Goal: Information Seeking & Learning: Learn about a topic

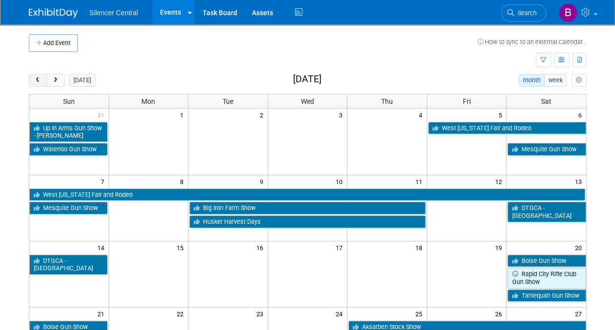
click at [44, 77] on button "prev" at bounding box center [38, 80] width 18 height 13
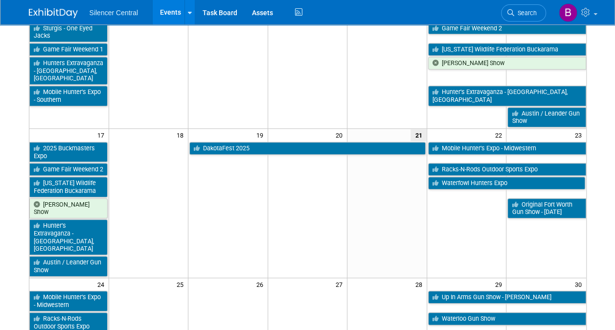
scroll to position [435, 0]
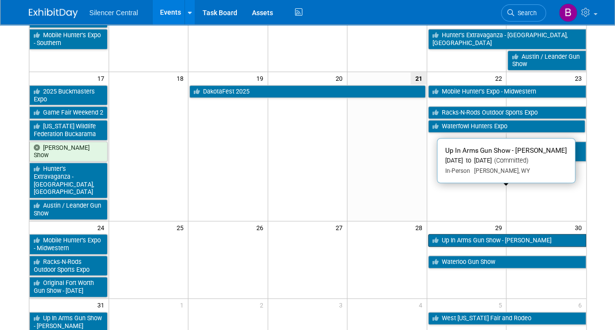
click at [457, 234] on link "Up In Arms Gun Show - [PERSON_NAME]" at bounding box center [507, 240] width 158 height 13
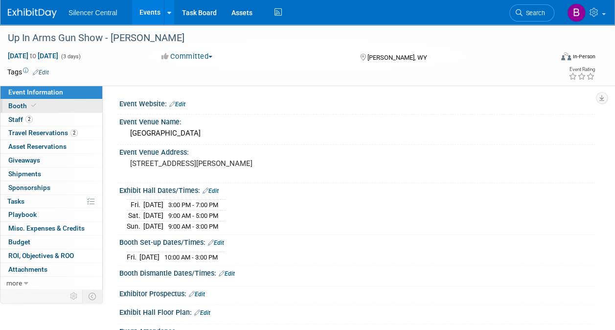
click at [78, 108] on link "Booth" at bounding box center [51, 105] width 102 height 13
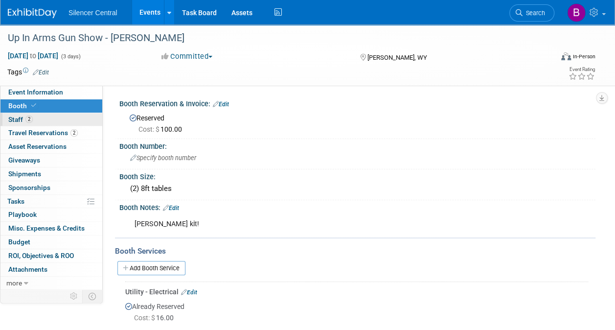
click at [75, 118] on link "2 Staff 2" at bounding box center [51, 119] width 102 height 13
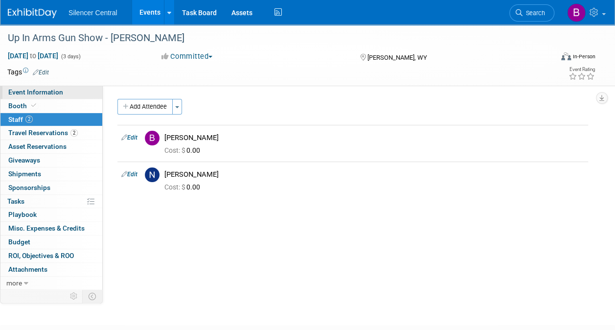
click at [67, 93] on link "Event Information" at bounding box center [51, 92] width 102 height 13
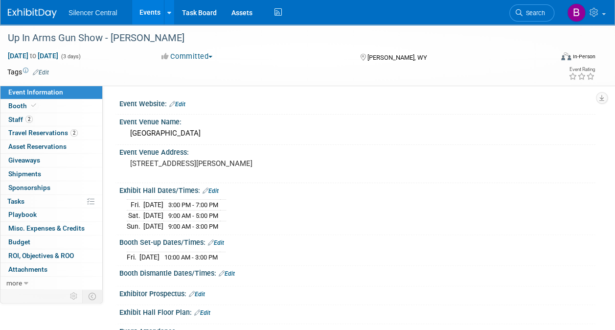
click at [39, 14] on img at bounding box center [32, 13] width 49 height 10
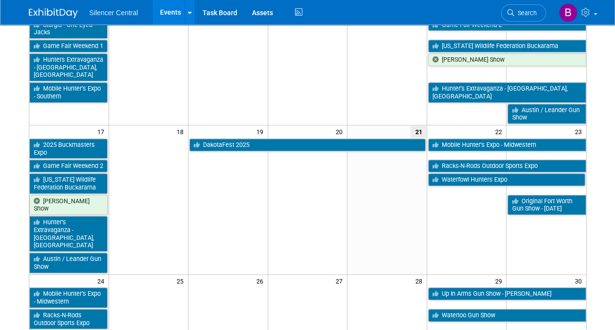
scroll to position [382, 0]
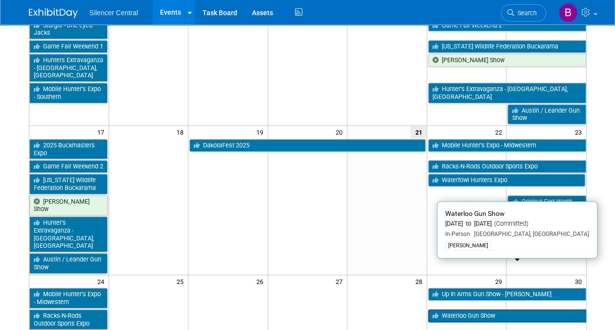
click at [512, 309] on link "Waterloo Gun Show" at bounding box center [507, 315] width 158 height 13
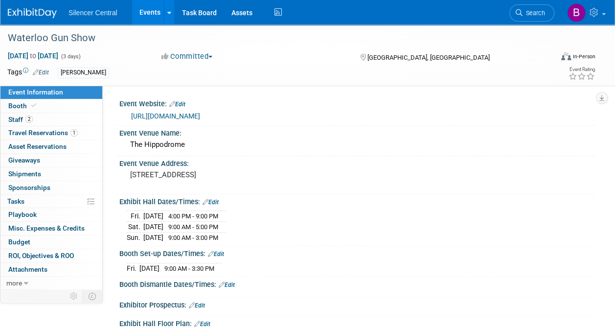
click at [63, 96] on link "Event Information" at bounding box center [51, 92] width 102 height 13
click at [63, 106] on link "Booth" at bounding box center [51, 105] width 102 height 13
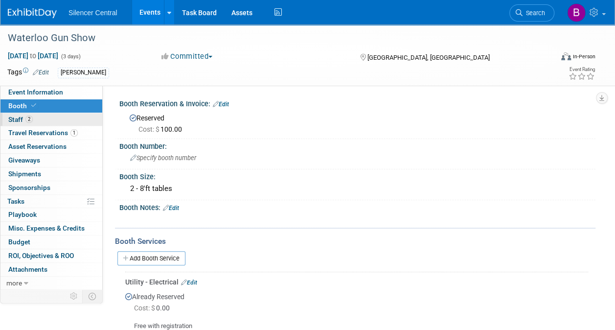
click at [66, 124] on link "2 Staff 2" at bounding box center [51, 119] width 102 height 13
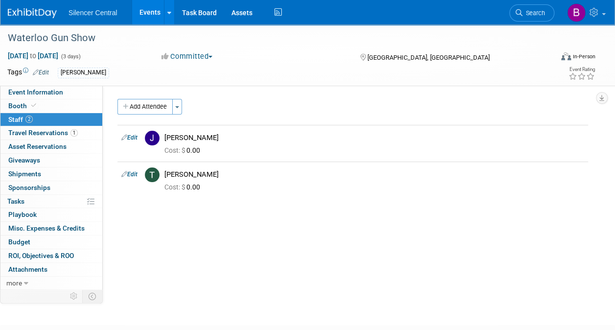
click at [40, 7] on link at bounding box center [38, 8] width 61 height 8
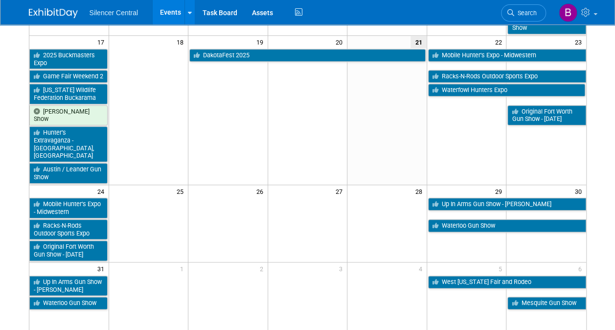
scroll to position [503, 0]
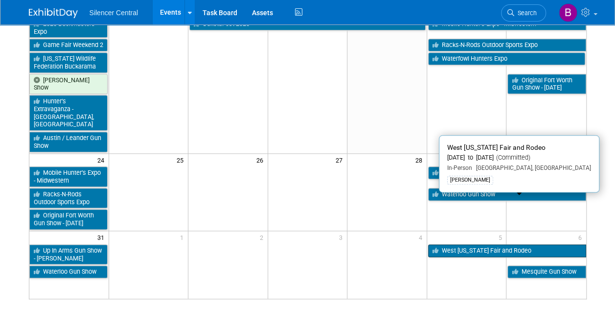
click at [456, 244] on link "West [US_STATE] Fair and Rodeo" at bounding box center [507, 250] width 158 height 13
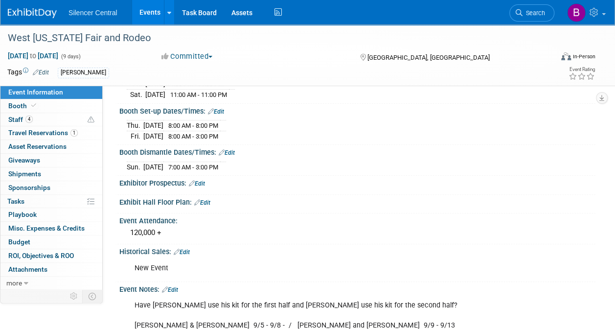
scroll to position [204, 0]
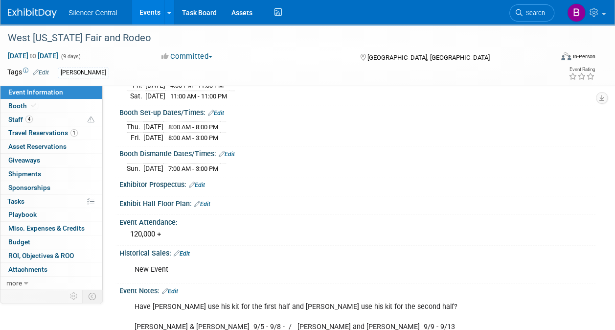
click at [41, 15] on img at bounding box center [32, 13] width 49 height 10
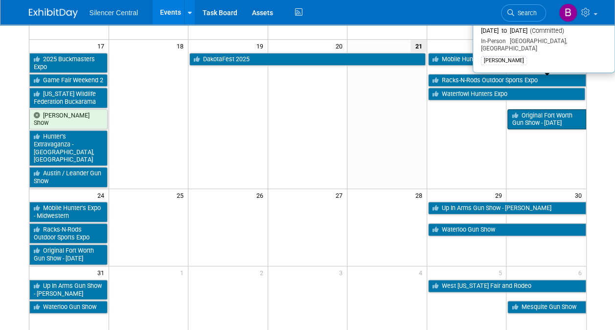
scroll to position [469, 0]
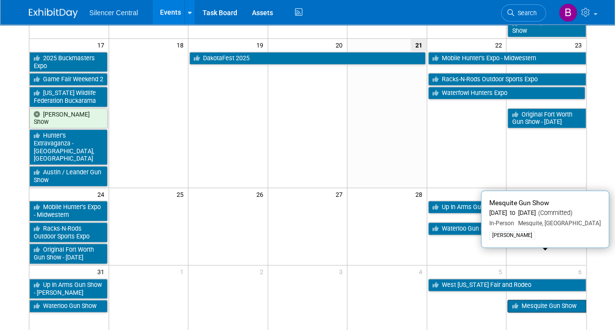
click at [525, 299] on link "Mesquite Gun Show" at bounding box center [546, 305] width 78 height 13
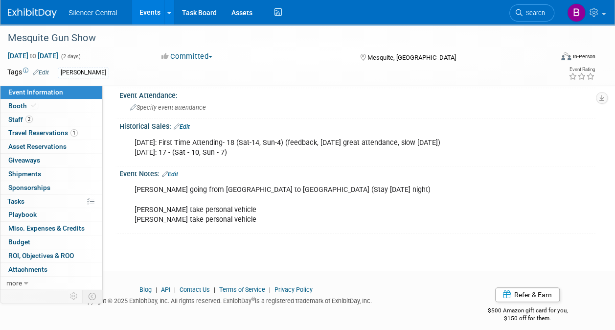
scroll to position [242, 0]
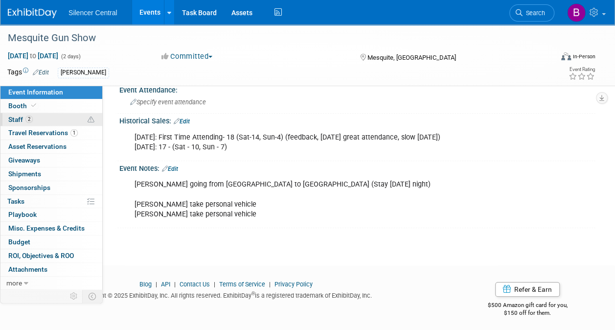
click at [56, 120] on link "2 Staff 2" at bounding box center [51, 119] width 102 height 13
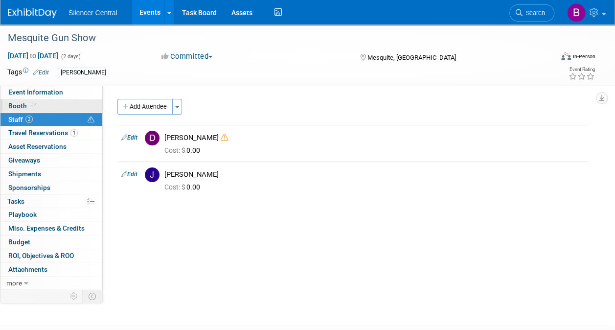
click at [57, 102] on link "Booth" at bounding box center [51, 105] width 102 height 13
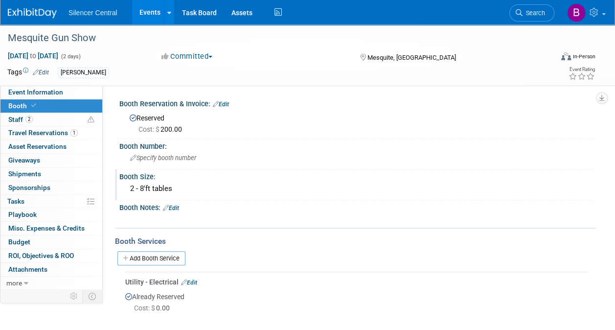
scroll to position [109, 0]
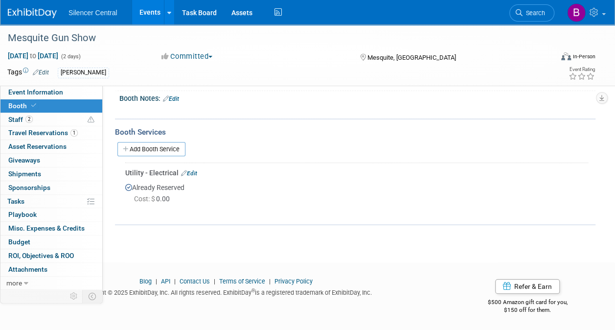
click at [47, 11] on img at bounding box center [32, 13] width 49 height 10
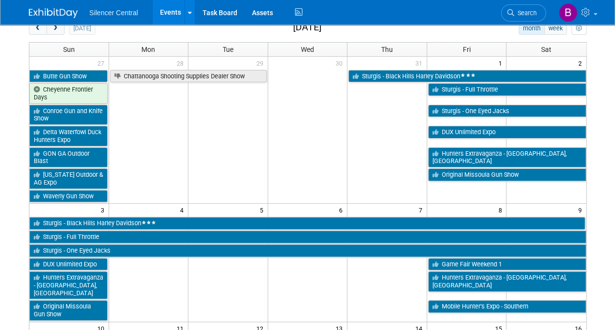
scroll to position [51, 0]
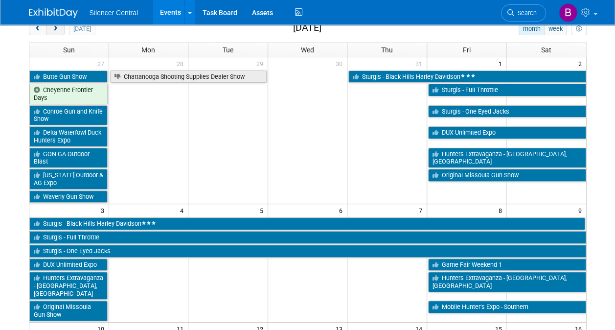
click at [57, 29] on span "next" at bounding box center [55, 29] width 7 height 6
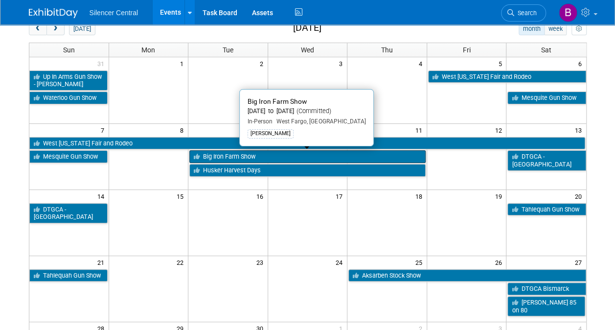
click at [315, 153] on link "Big Iron Farm Show" at bounding box center [307, 156] width 236 height 13
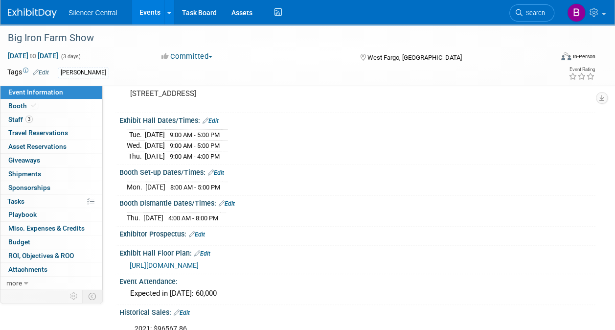
scroll to position [79, 0]
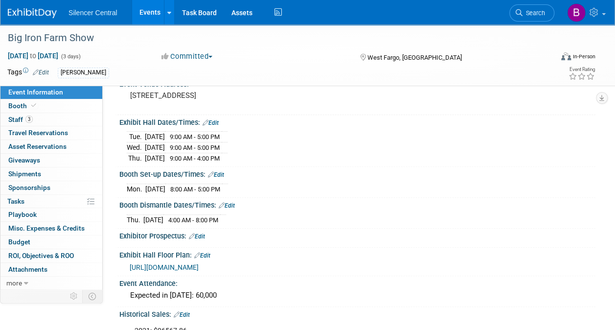
click at [63, 98] on link "Event Information" at bounding box center [51, 92] width 102 height 13
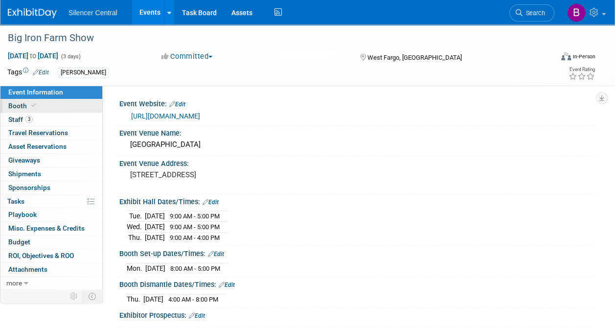
click at [64, 104] on link "Booth" at bounding box center [51, 105] width 102 height 13
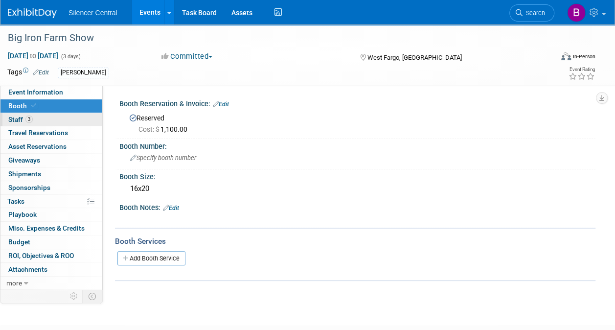
click at [65, 122] on link "3 Staff 3" at bounding box center [51, 119] width 102 height 13
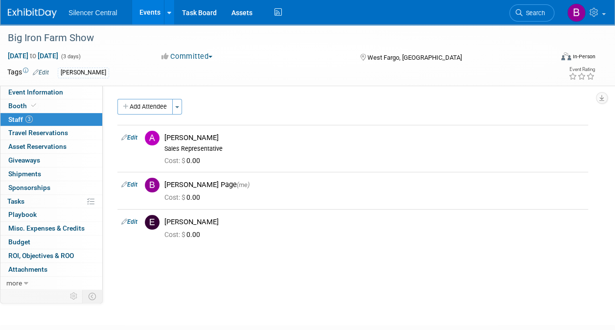
click at [36, 10] on img at bounding box center [32, 13] width 49 height 10
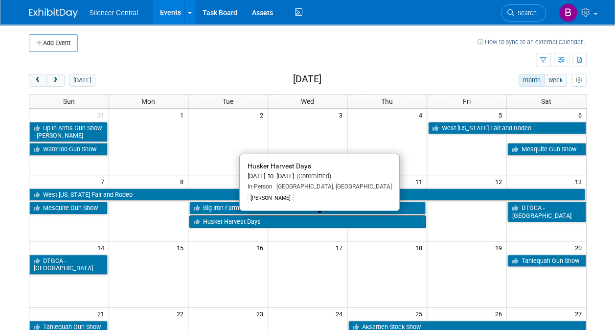
click at [281, 218] on link "Husker Harvest Days" at bounding box center [307, 221] width 236 height 13
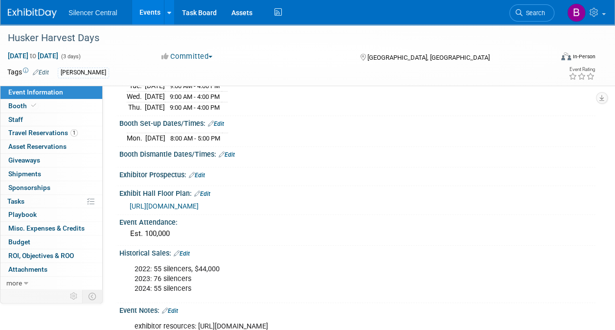
scroll to position [98, 0]
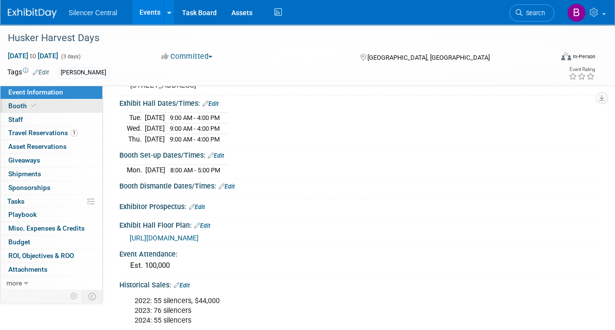
click at [60, 102] on link "Booth" at bounding box center [51, 105] width 102 height 13
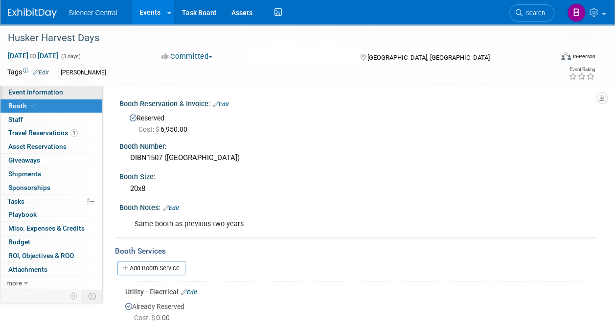
click at [64, 95] on link "Event Information" at bounding box center [51, 92] width 102 height 13
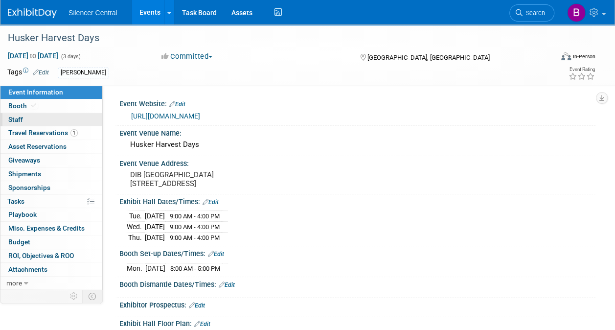
click at [59, 114] on link "0 Staff 0" at bounding box center [51, 119] width 102 height 13
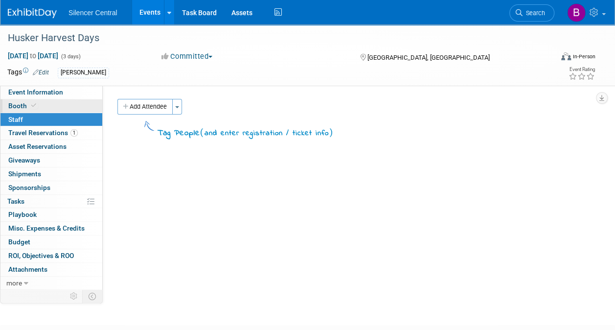
click at [60, 107] on link "Booth" at bounding box center [51, 105] width 102 height 13
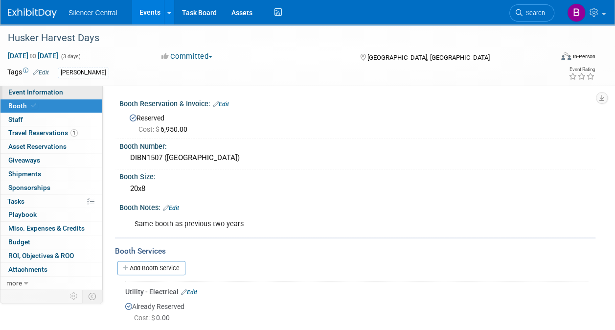
click at [60, 92] on span "Event Information" at bounding box center [35, 92] width 55 height 8
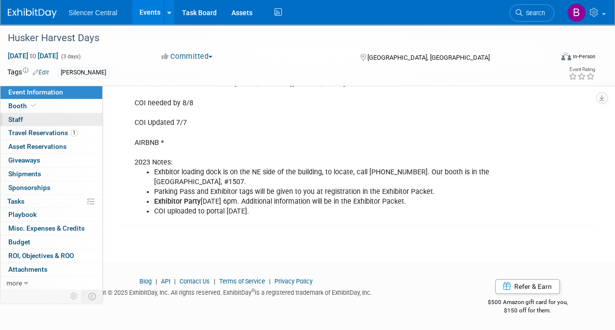
scroll to position [384, 0]
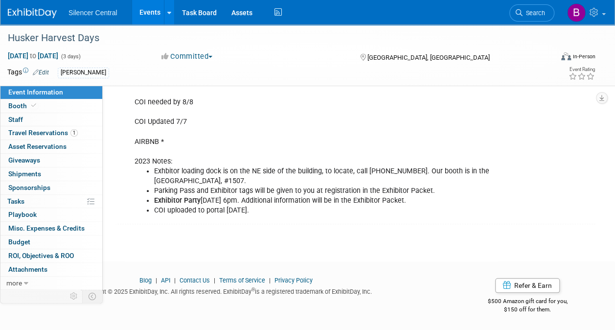
click at [38, 15] on img at bounding box center [32, 13] width 49 height 10
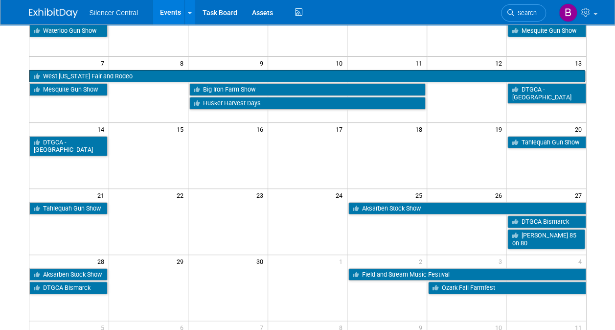
scroll to position [111, 0]
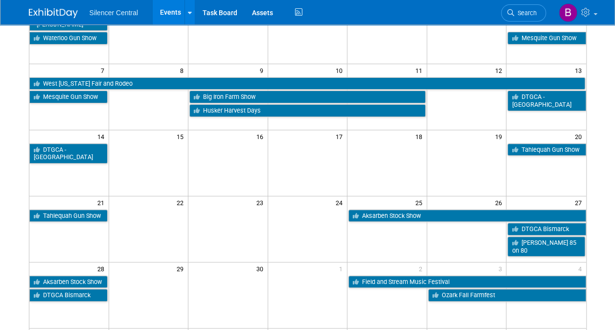
click at [328, 188] on td at bounding box center [308, 163] width 80 height 66
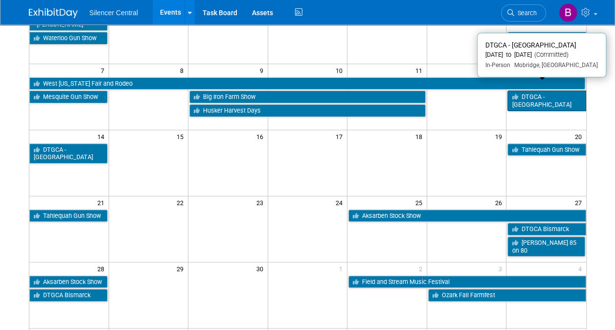
click at [559, 95] on link "DTGCA - [GEOGRAPHIC_DATA]" at bounding box center [546, 100] width 78 height 20
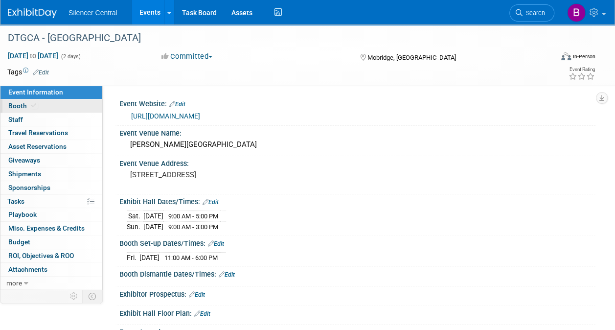
click at [74, 107] on link "Booth" at bounding box center [51, 105] width 102 height 13
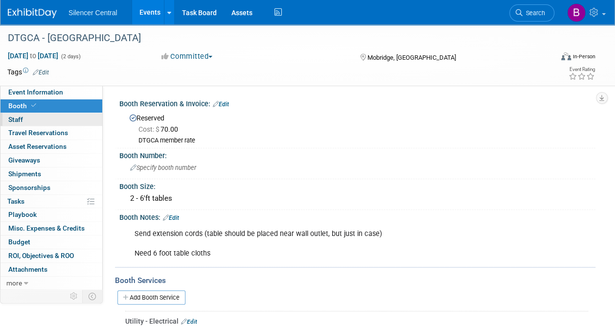
click at [74, 122] on link "0 Staff 0" at bounding box center [51, 119] width 102 height 13
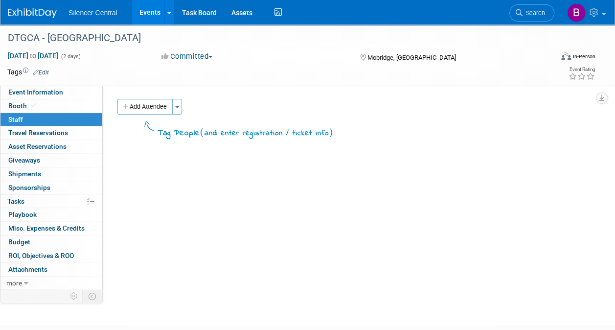
click at [37, 12] on img at bounding box center [32, 13] width 49 height 10
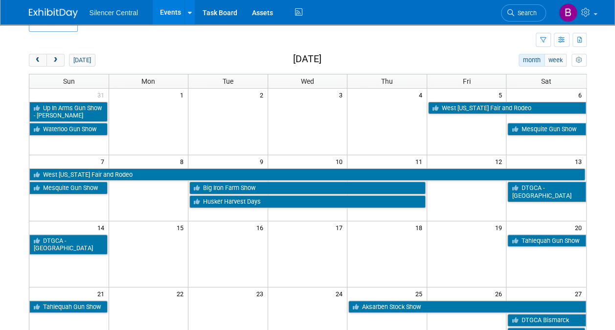
scroll to position [16, 0]
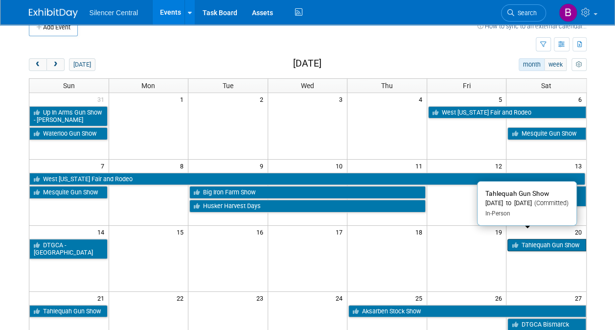
click at [554, 239] on link "Tahlequah Gun Show" at bounding box center [546, 245] width 78 height 13
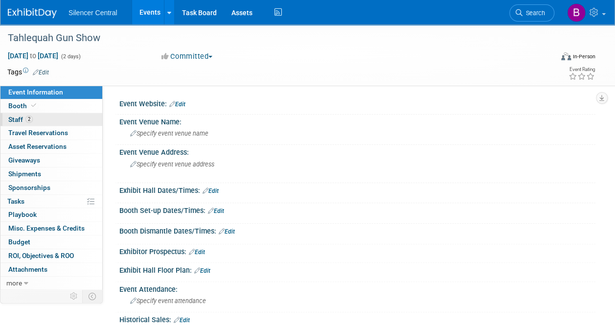
click at [70, 115] on link "2 Staff 2" at bounding box center [51, 119] width 102 height 13
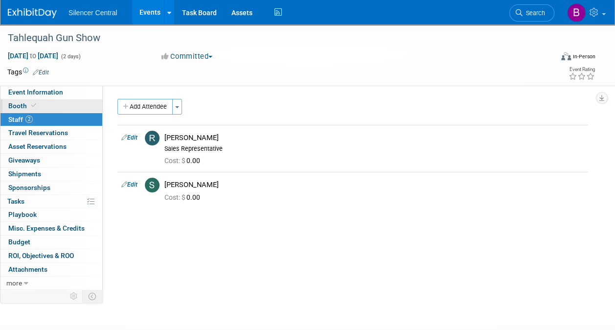
click at [72, 107] on link "Booth" at bounding box center [51, 105] width 102 height 13
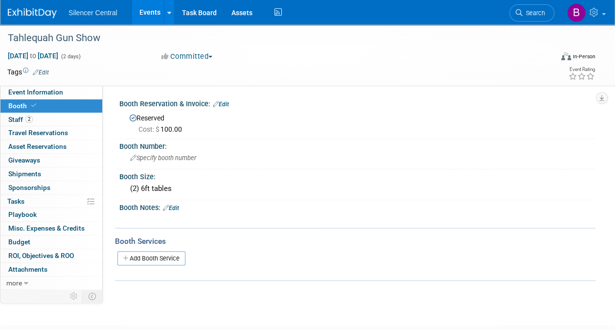
click at [44, 12] on img at bounding box center [32, 13] width 49 height 10
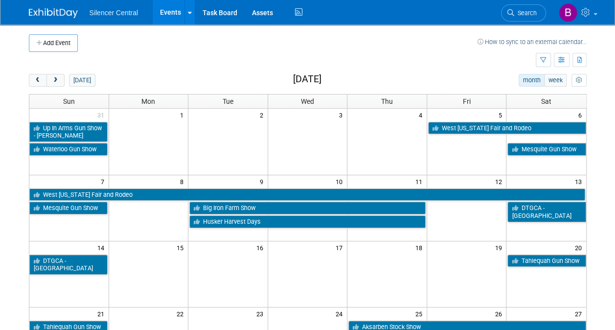
scroll to position [21, 0]
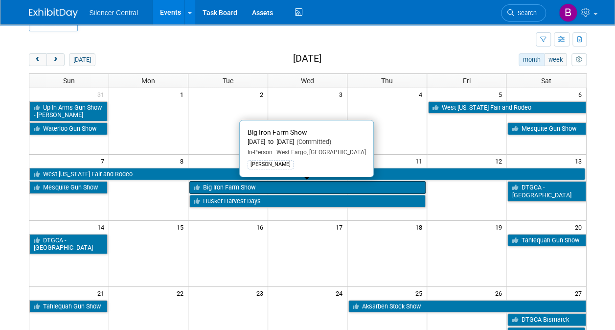
click at [326, 188] on link "Big Iron Farm Show" at bounding box center [307, 187] width 236 height 13
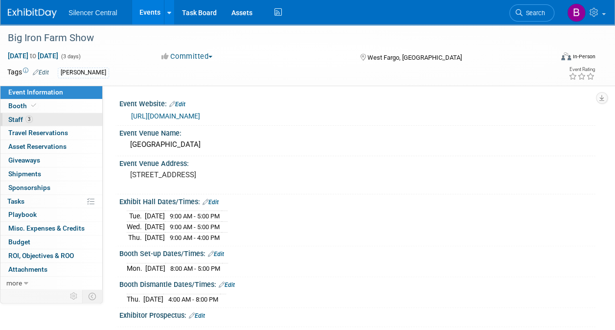
click at [67, 113] on link "3 Staff 3" at bounding box center [51, 119] width 102 height 13
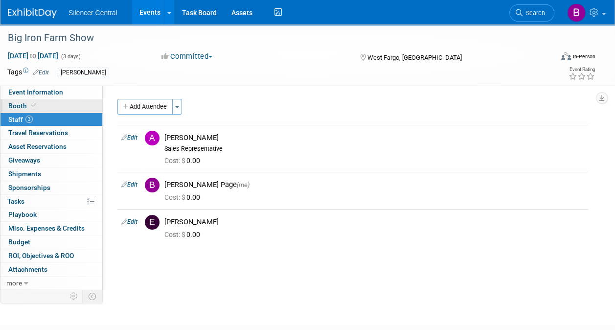
click at [56, 99] on link "Booth" at bounding box center [51, 105] width 102 height 13
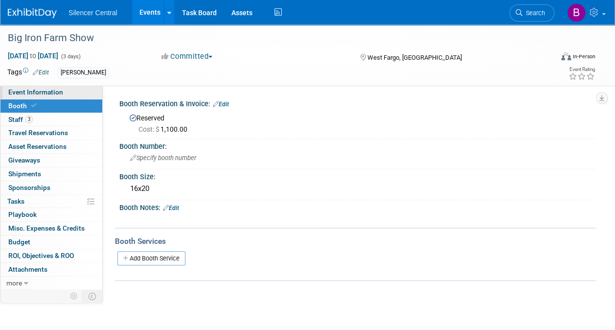
click at [51, 93] on span "Event Information" at bounding box center [35, 92] width 55 height 8
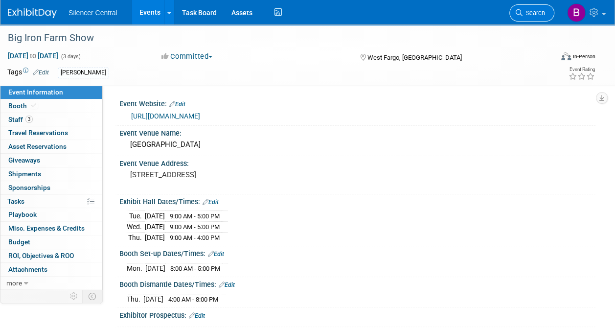
click at [525, 9] on link "Search" at bounding box center [531, 12] width 45 height 17
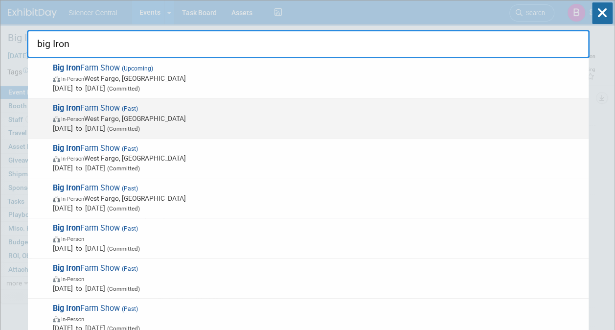
type input "big Iron"
click at [189, 112] on span "Big Iron Farm Show (Past) In-Person West Fargo, ND Sep 10, 2024 to Sep 12, 2024…" at bounding box center [317, 118] width 534 height 30
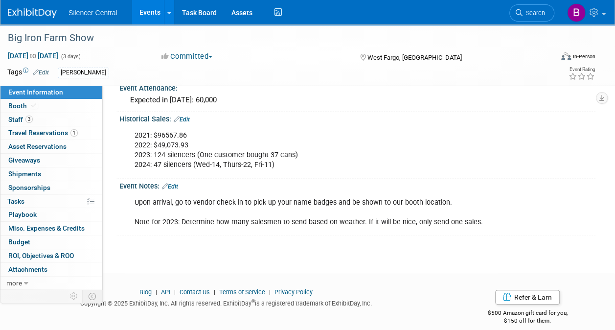
scroll to position [275, 0]
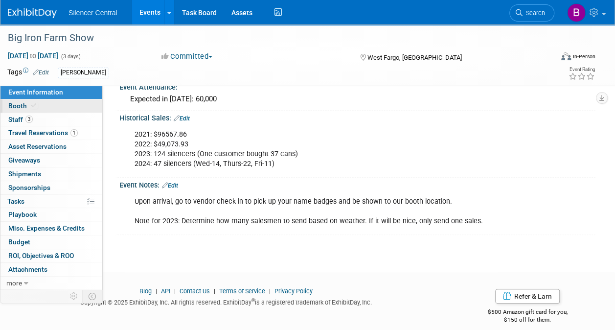
click at [77, 109] on link "Booth" at bounding box center [51, 105] width 102 height 13
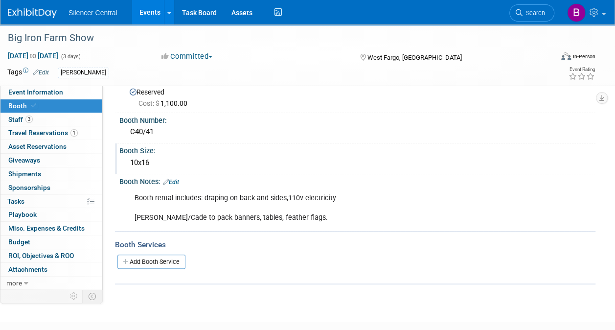
scroll to position [0, 0]
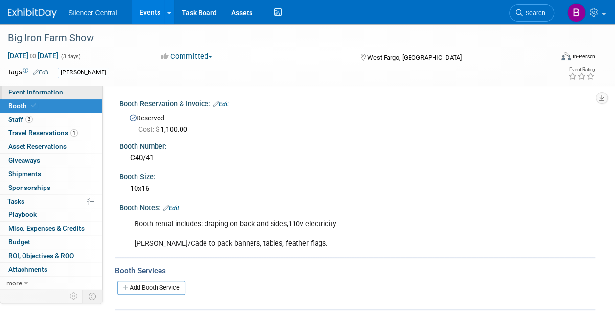
click at [64, 91] on link "Event Information" at bounding box center [51, 92] width 102 height 13
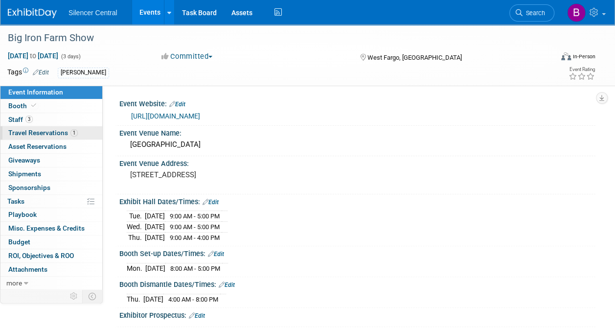
click at [76, 129] on span "Travel Reservations 1" at bounding box center [42, 133] width 69 height 8
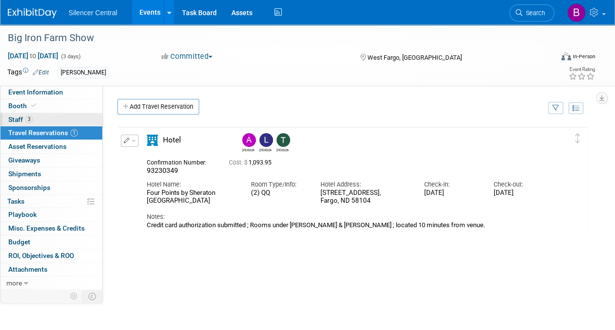
click at [74, 120] on link "3 Staff 3" at bounding box center [51, 119] width 102 height 13
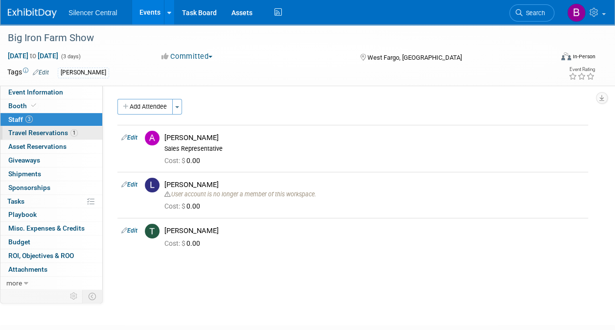
click at [68, 133] on span "Travel Reservations 1" at bounding box center [42, 133] width 69 height 8
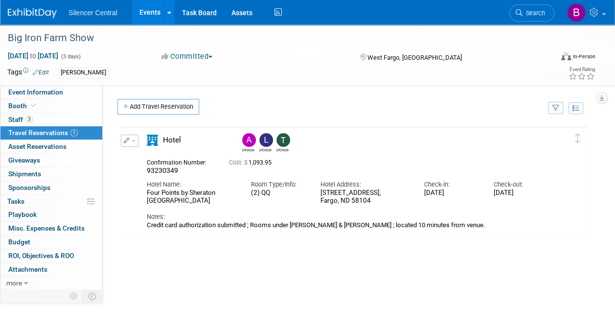
click at [41, 12] on img at bounding box center [32, 13] width 49 height 10
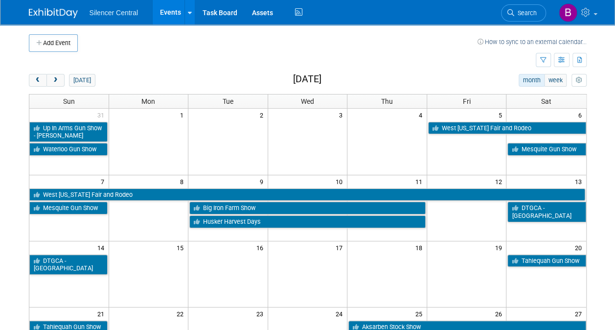
scroll to position [5, 0]
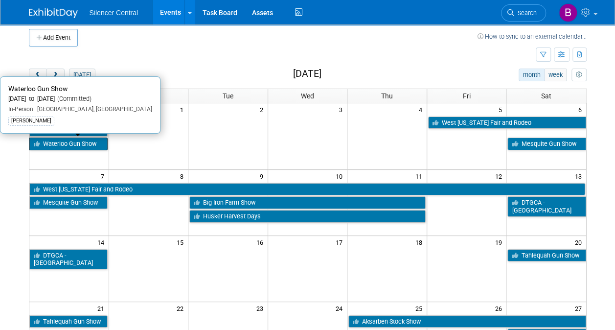
click at [93, 141] on link "Waterloo Gun Show" at bounding box center [68, 143] width 78 height 13
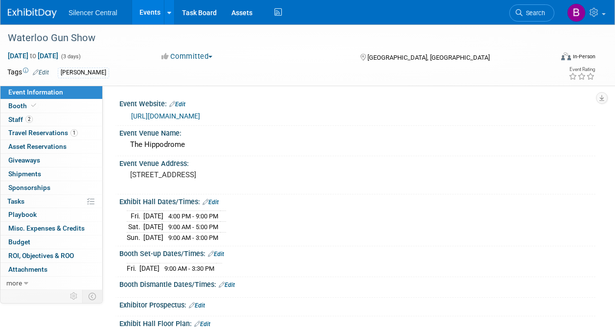
click at [59, 114] on link "2 Staff 2" at bounding box center [51, 119] width 102 height 13
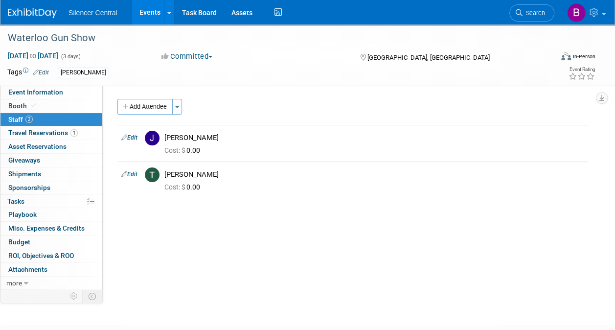
click at [40, 13] on img at bounding box center [32, 13] width 49 height 10
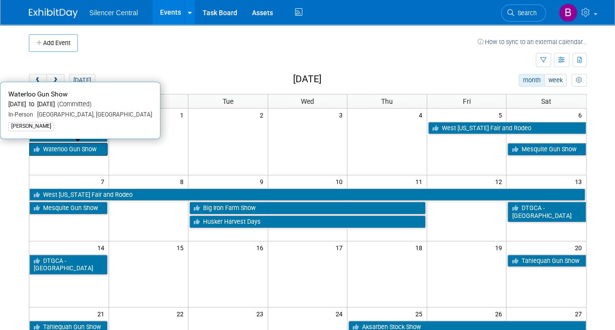
click at [83, 148] on link "Waterloo Gun Show" at bounding box center [68, 149] width 78 height 13
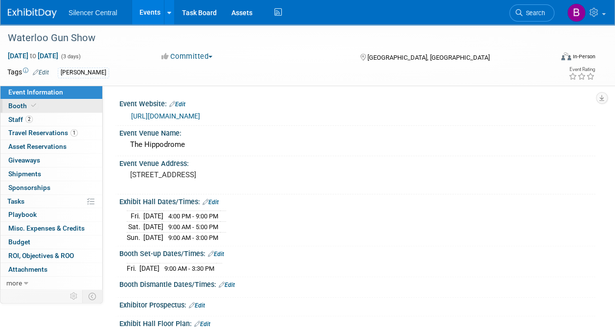
click at [53, 109] on link "Booth" at bounding box center [51, 105] width 102 height 13
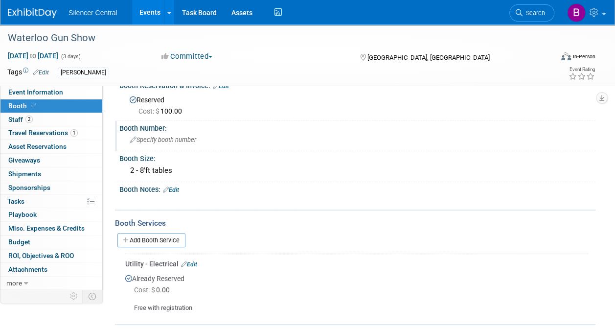
scroll to position [17, 0]
click at [64, 88] on link "Event Information" at bounding box center [51, 92] width 102 height 13
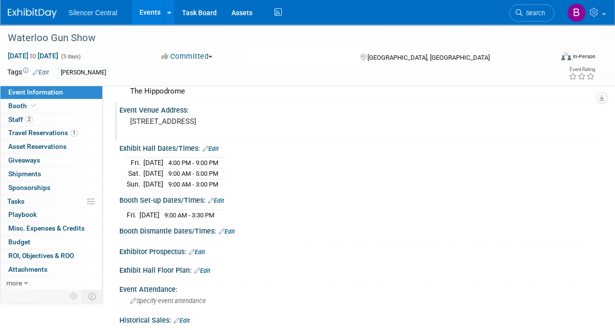
scroll to position [51, 0]
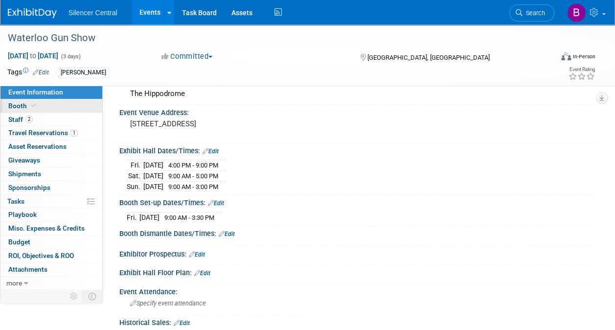
click at [57, 108] on link "Booth" at bounding box center [51, 105] width 102 height 13
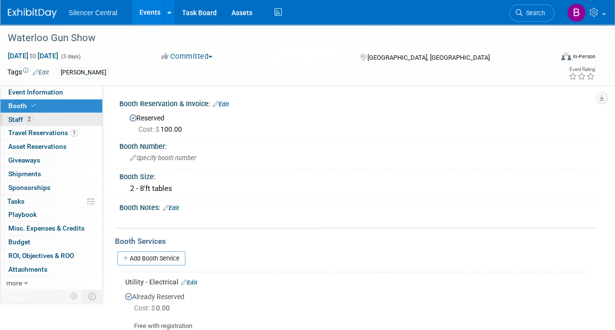
click at [57, 118] on link "2 Staff 2" at bounding box center [51, 119] width 102 height 13
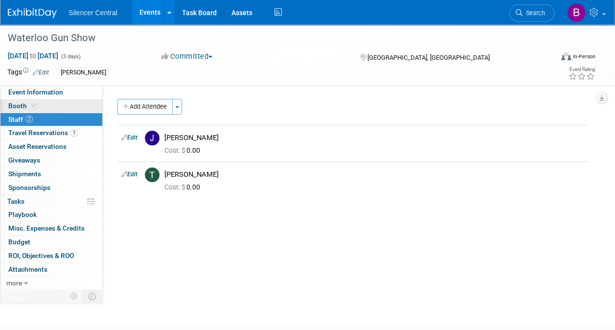
click at [65, 108] on link "Booth" at bounding box center [51, 105] width 102 height 13
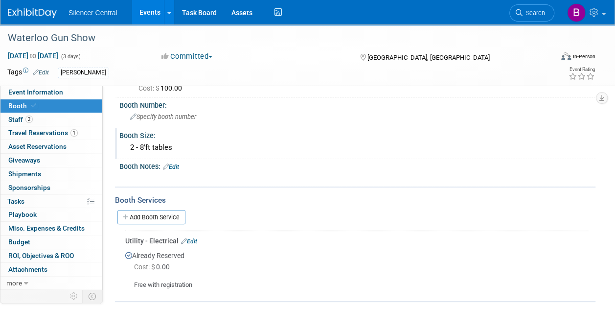
scroll to position [41, 0]
click at [34, 14] on img at bounding box center [32, 13] width 49 height 10
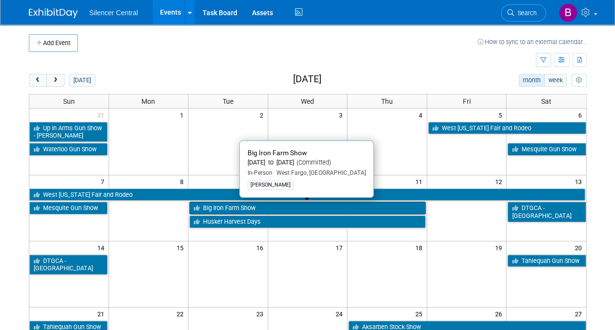
click at [363, 202] on link "Big Iron Farm Show" at bounding box center [307, 208] width 236 height 13
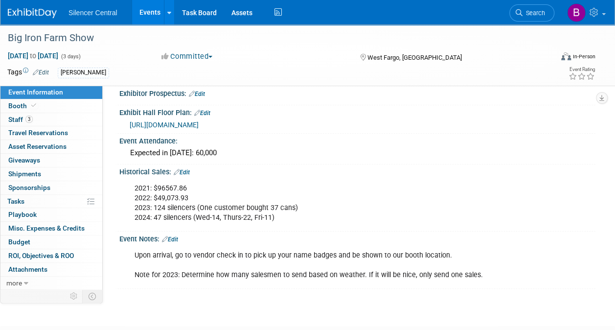
scroll to position [226, 0]
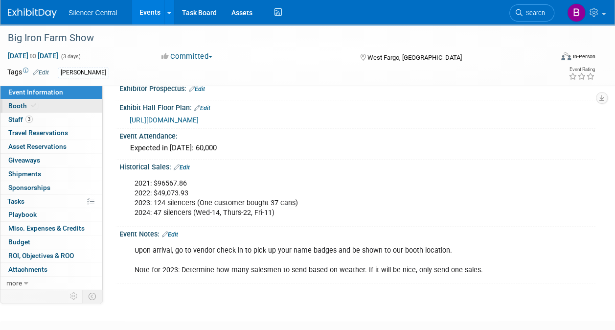
click at [65, 104] on link "Booth" at bounding box center [51, 105] width 102 height 13
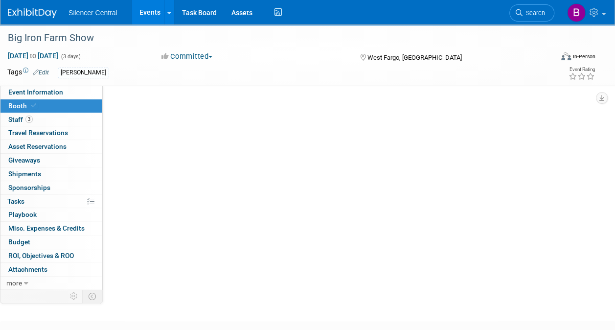
scroll to position [0, 0]
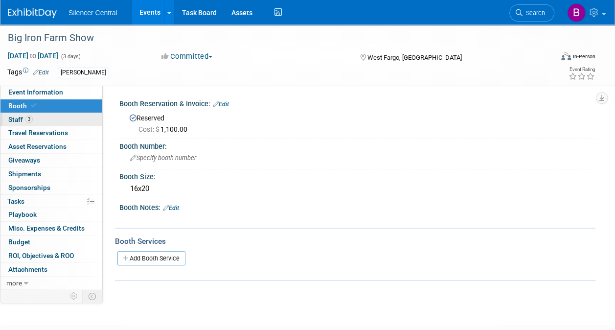
click at [68, 115] on link "3 Staff 3" at bounding box center [51, 119] width 102 height 13
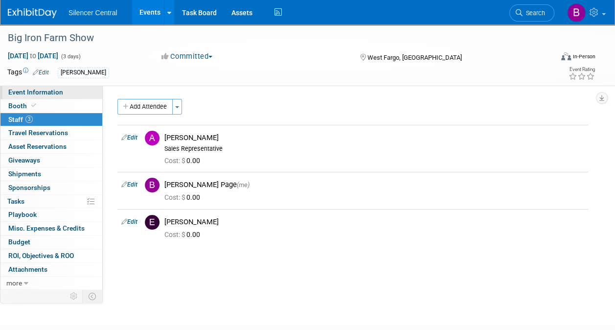
click at [75, 91] on link "Event Information" at bounding box center [51, 92] width 102 height 13
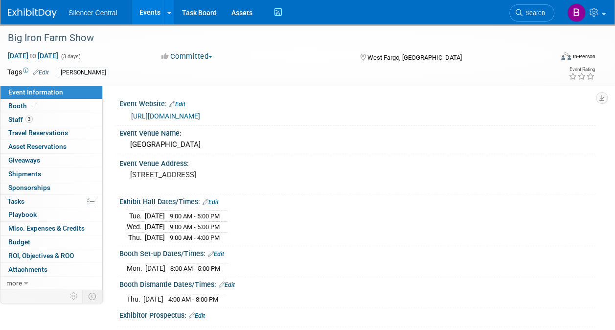
click at [40, 17] on img at bounding box center [32, 13] width 49 height 10
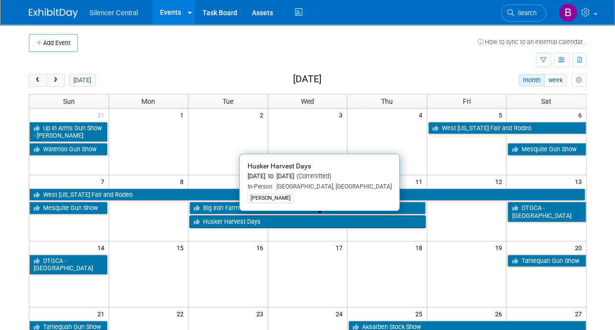
click at [259, 219] on link "Husker Harvest Days" at bounding box center [307, 221] width 236 height 13
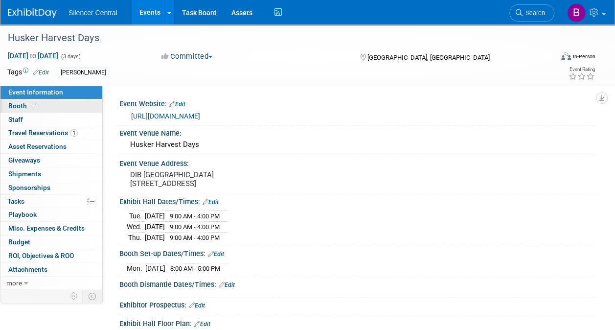
click at [56, 105] on link "Booth" at bounding box center [51, 105] width 102 height 13
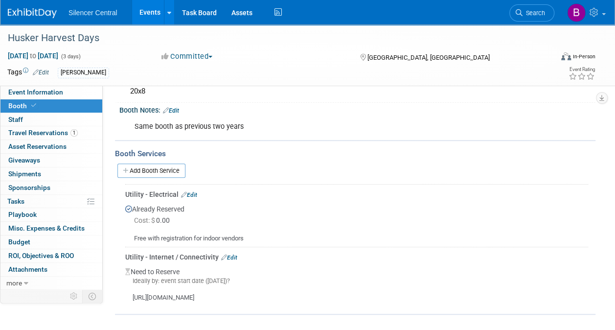
scroll to position [100, 0]
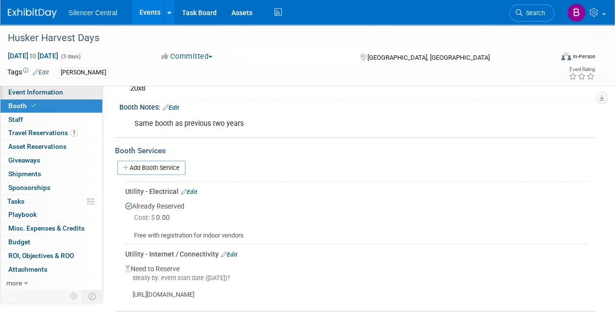
click at [75, 96] on link "Event Information" at bounding box center [51, 92] width 102 height 13
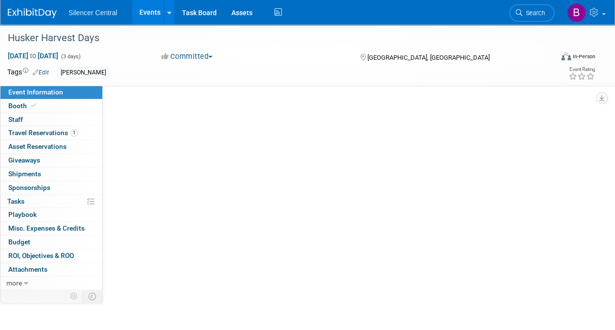
scroll to position [0, 0]
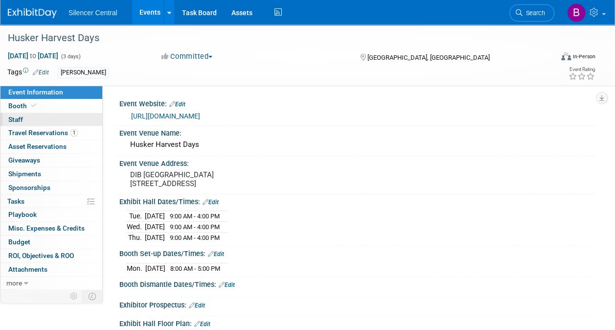
click at [64, 113] on link "0 Staff 0" at bounding box center [51, 119] width 102 height 13
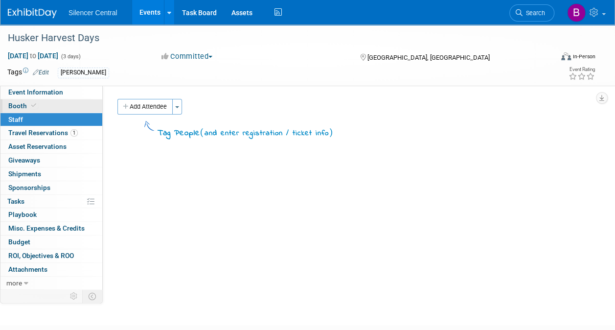
click at [65, 106] on link "Booth" at bounding box center [51, 105] width 102 height 13
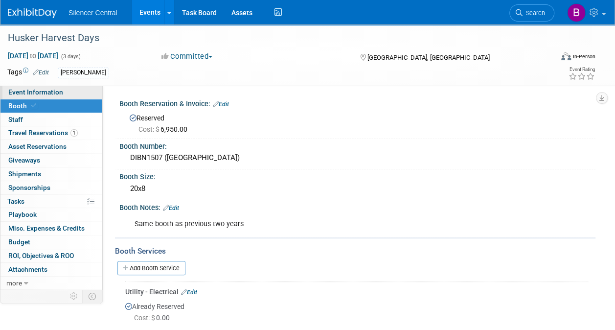
click at [73, 95] on link "Event Information" at bounding box center [51, 92] width 102 height 13
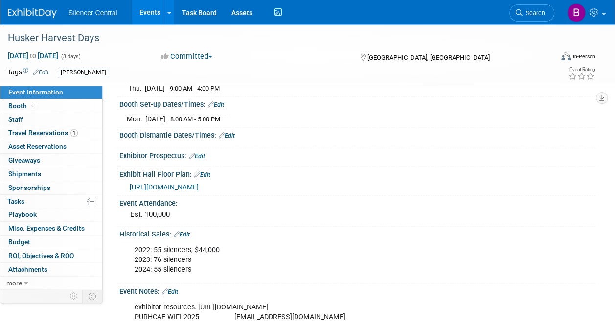
scroll to position [150, 0]
click at [38, 8] on link at bounding box center [38, 8] width 61 height 8
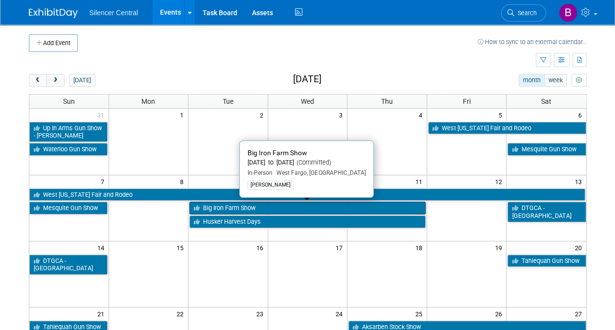
scroll to position [53, 0]
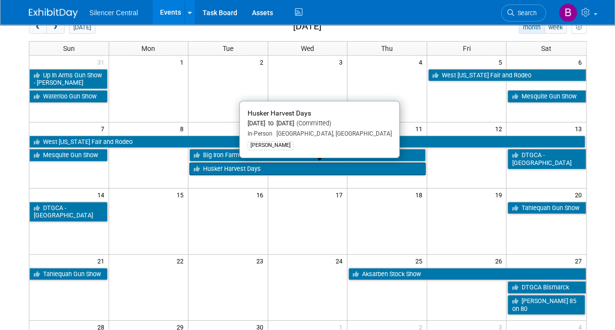
click at [396, 169] on link "Husker Harvest Days" at bounding box center [307, 168] width 236 height 13
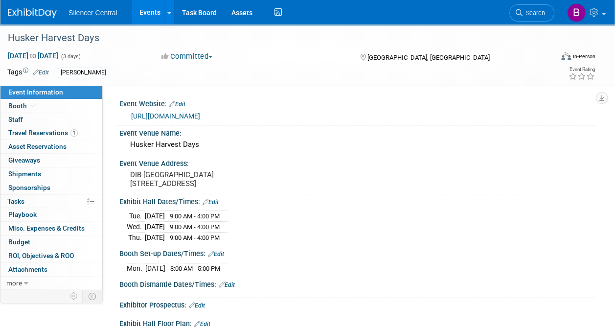
click at [45, 12] on img at bounding box center [32, 13] width 49 height 10
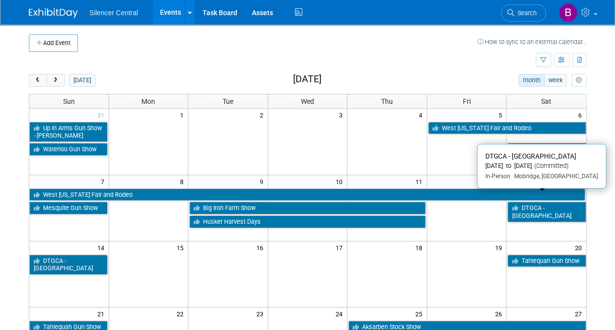
click at [550, 208] on link "DTGCA - [GEOGRAPHIC_DATA]" at bounding box center [546, 212] width 78 height 20
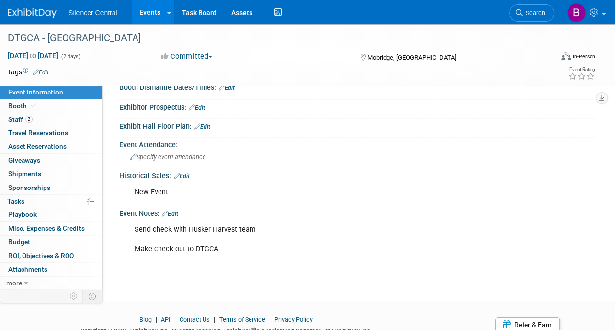
scroll to position [189, 0]
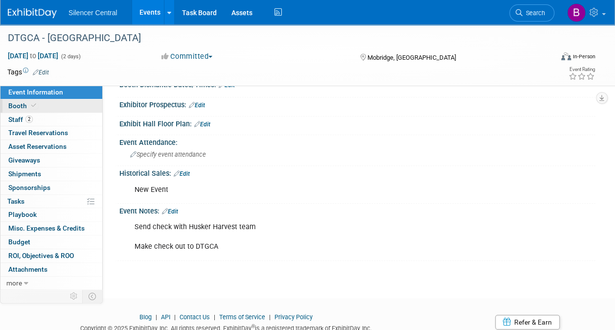
click at [71, 104] on link "Booth" at bounding box center [51, 105] width 102 height 13
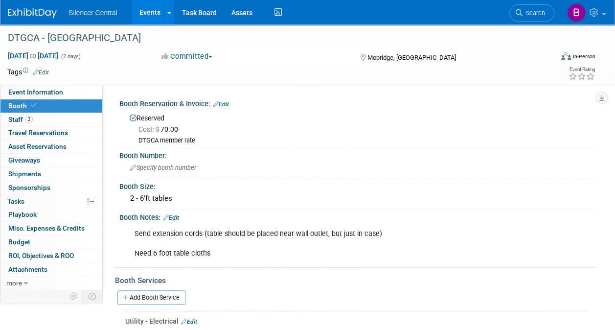
click at [32, 21] on div "Silencer Central Events Add Event Bulk Upload Events Shareable Event Boards Rec…" at bounding box center [301, 12] width 587 height 24
click at [45, 8] on link at bounding box center [38, 8] width 61 height 8
